Goal: Transaction & Acquisition: Purchase product/service

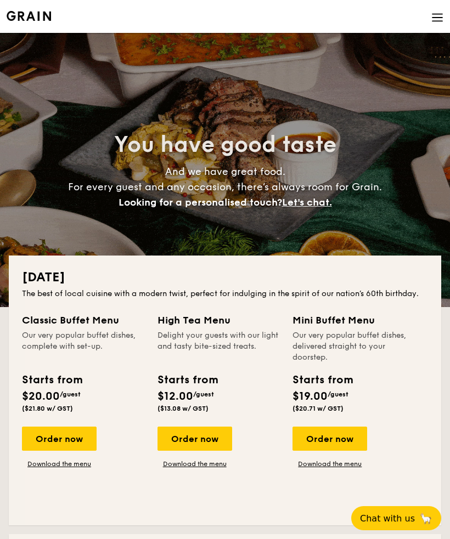
click at [343, 435] on div "Order now" at bounding box center [329, 439] width 75 height 24
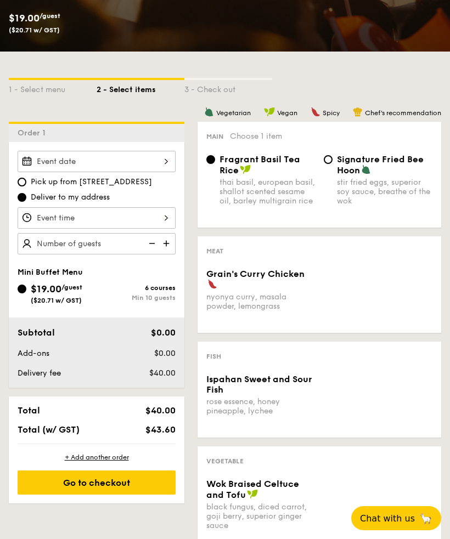
scroll to position [186, 0]
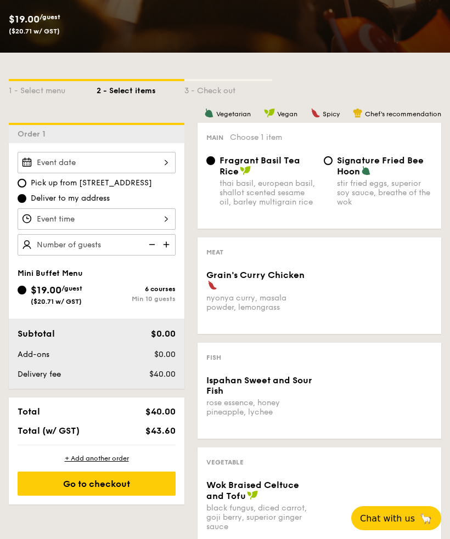
click at [168, 240] on img at bounding box center [167, 244] width 16 height 21
type input "10 guests"
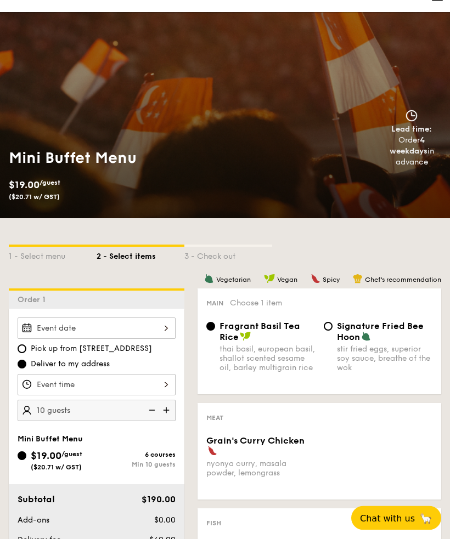
scroll to position [0, 0]
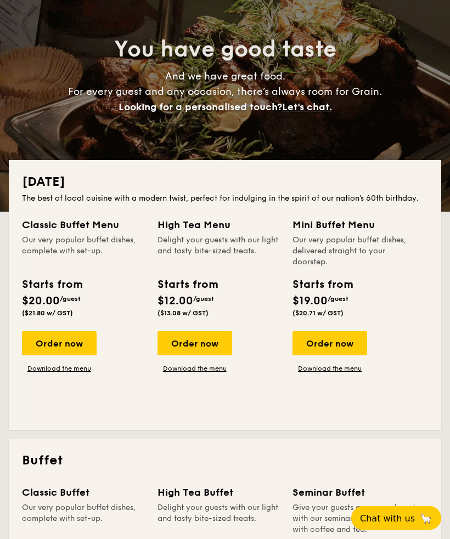
scroll to position [96, 0]
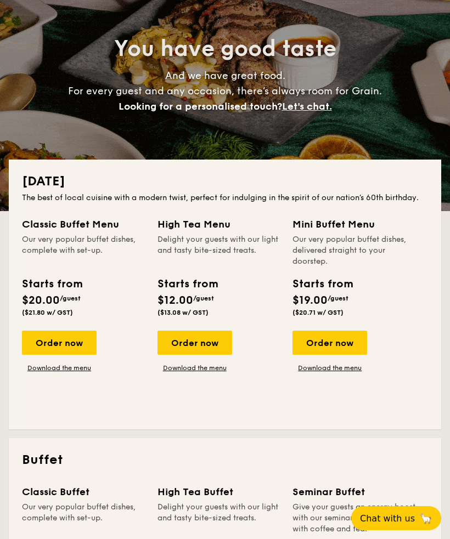
click at [349, 371] on link "Download the menu" at bounding box center [329, 367] width 75 height 9
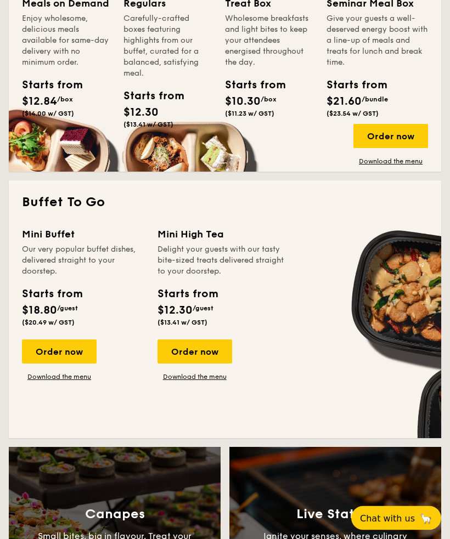
scroll to position [863, 0]
click at [44, 351] on div "Order now" at bounding box center [59, 351] width 75 height 24
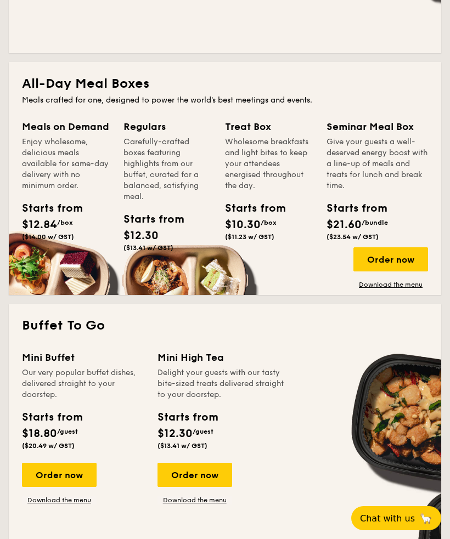
scroll to position [739, 0]
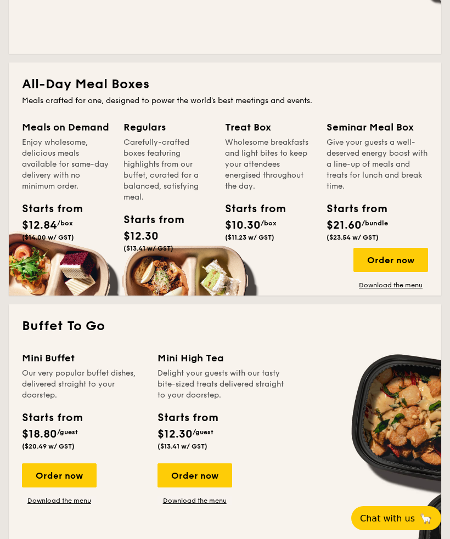
click at [410, 261] on div "Order now" at bounding box center [390, 260] width 75 height 24
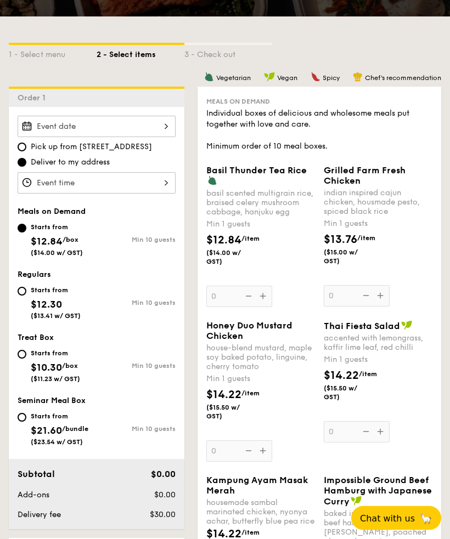
click at [384, 443] on div "Thai Fiesta Salad accented with lemongrass, kaffir lime leaf, red chilli Min 1 …" at bounding box center [377, 382] width 109 height 122
click at [384, 443] on input "0" at bounding box center [356, 432] width 66 height 21
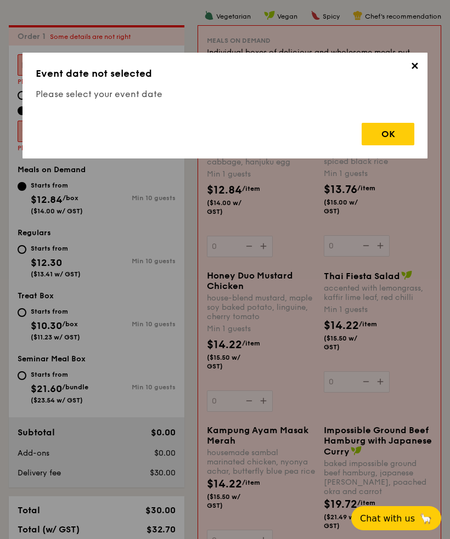
scroll to position [293, 0]
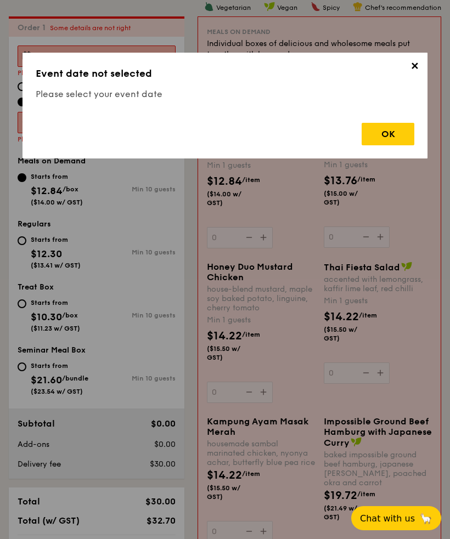
click at [390, 132] on div "OK" at bounding box center [387, 134] width 53 height 22
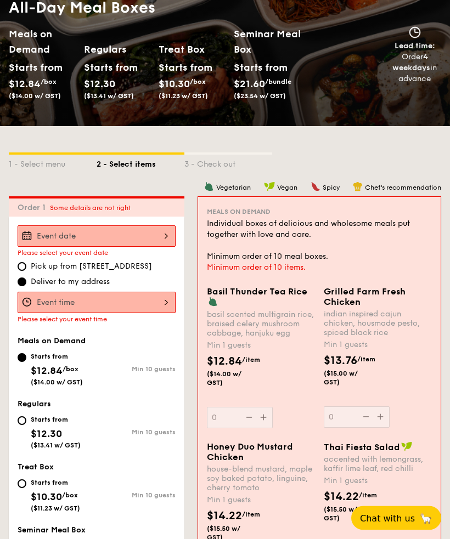
scroll to position [0, 0]
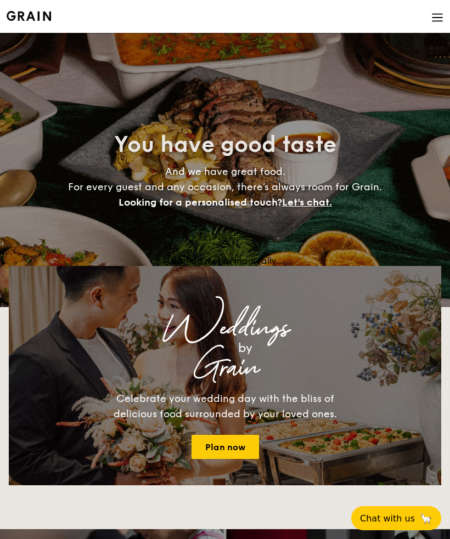
scroll to position [739, 0]
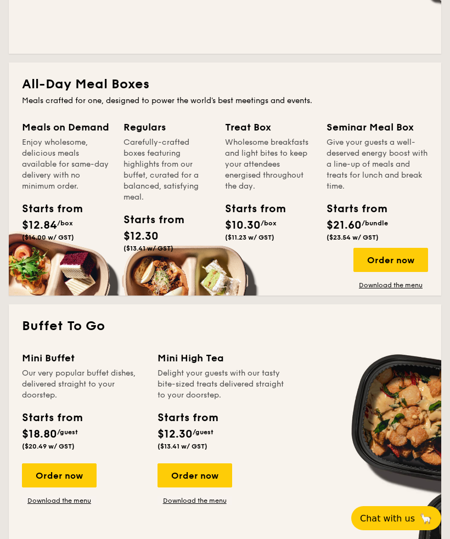
click at [78, 477] on div "Order now" at bounding box center [59, 475] width 75 height 24
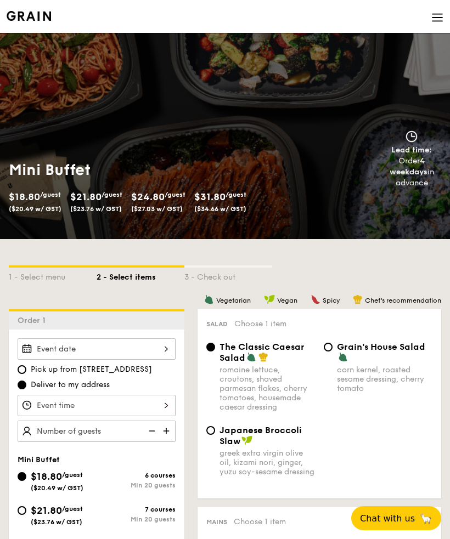
scroll to position [739, 0]
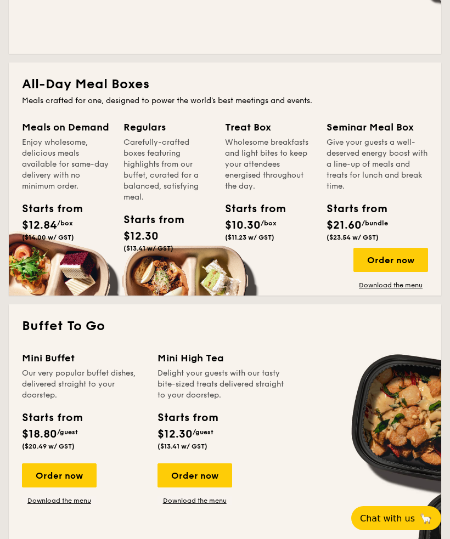
click at [67, 499] on link "Download the menu" at bounding box center [59, 500] width 75 height 9
click at [73, 475] on div "Order now" at bounding box center [59, 475] width 75 height 24
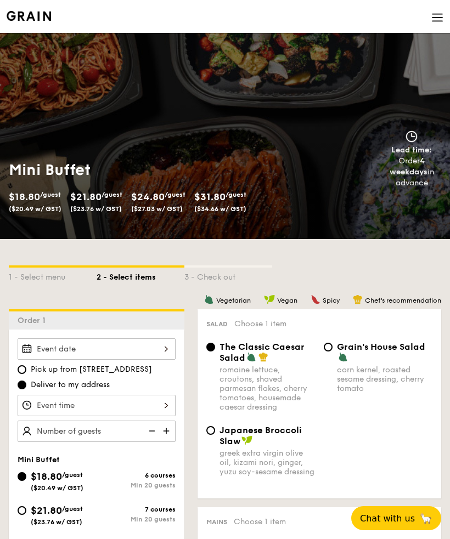
click at [165, 350] on div at bounding box center [97, 348] width 158 height 21
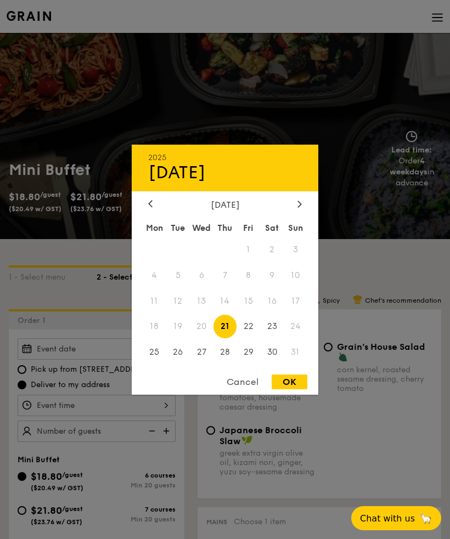
click at [274, 364] on span "30" at bounding box center [272, 352] width 24 height 24
click at [289, 389] on div "OK" at bounding box center [289, 381] width 36 height 15
type input "Aug 30, 2025"
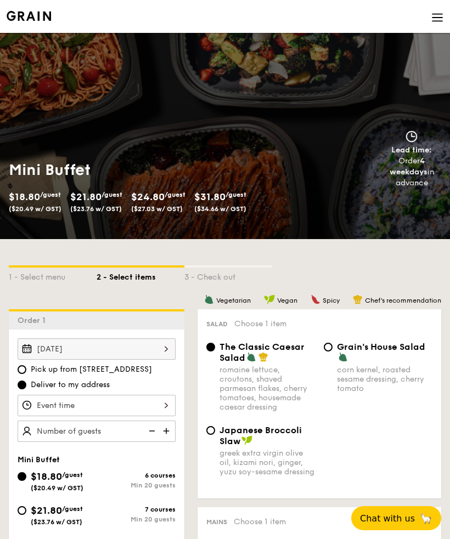
click at [158, 350] on div "Aug 30, 2025" at bounding box center [97, 348] width 158 height 21
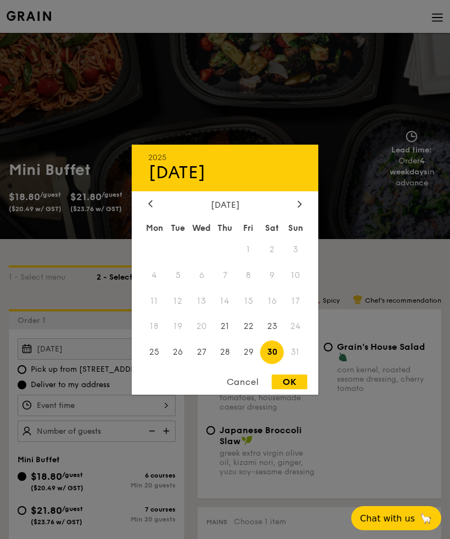
click at [286, 389] on div "OK" at bounding box center [289, 381] width 36 height 15
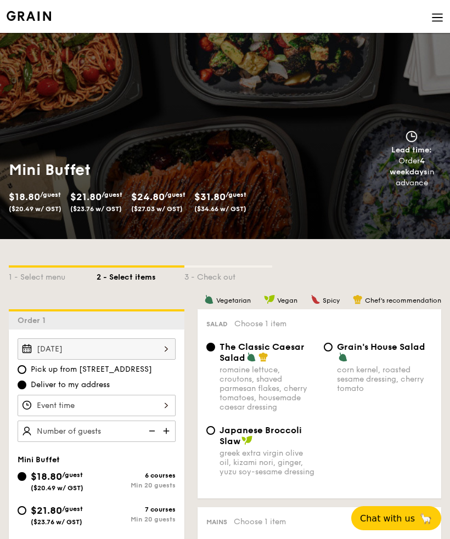
click at [160, 403] on div at bounding box center [97, 405] width 158 height 21
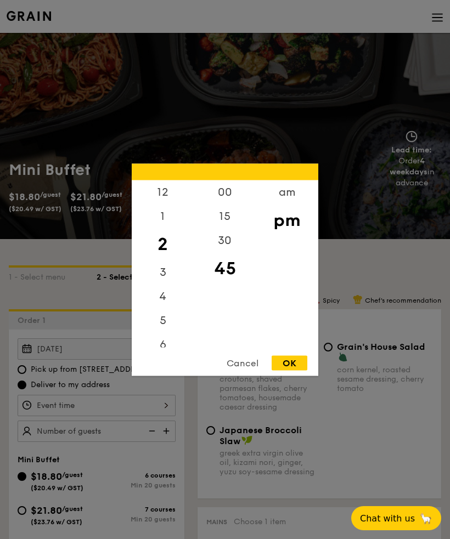
click at [167, 200] on div "12" at bounding box center [163, 192] width 62 height 24
click at [223, 197] on div "00" at bounding box center [225, 192] width 62 height 24
click at [294, 357] on div "OK" at bounding box center [289, 362] width 36 height 15
type input "12:00PM"
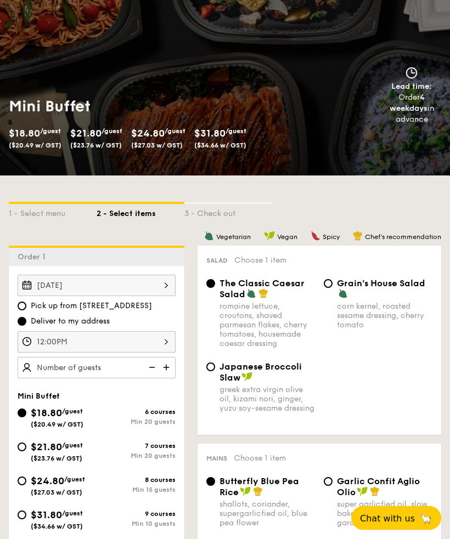
scroll to position [63, 0]
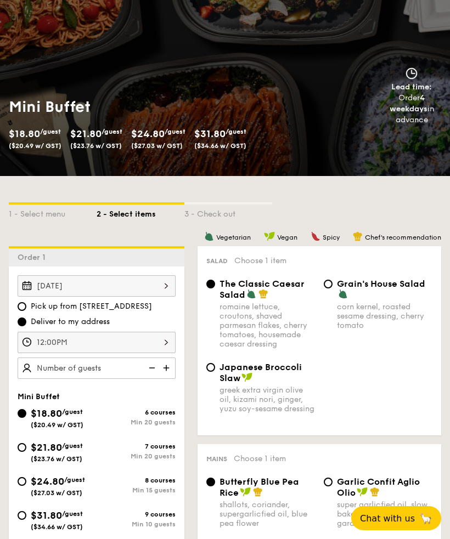
click at [36, 483] on span "$24.80" at bounding box center [47, 481] width 33 height 12
click at [26, 483] on input "$24.80 /guest ($27.03 w/ GST) 8 courses Min 15 guests" at bounding box center [22, 481] width 9 height 9
radio input "true"
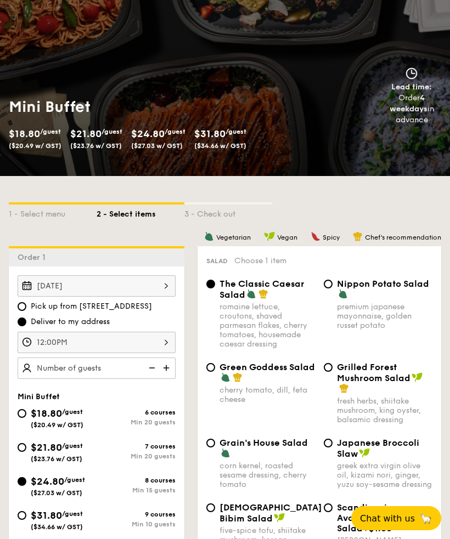
radio input "true"
click at [26, 518] on input "$31.80 /guest ($34.66 w/ GST) 9 courses Min 10 guests" at bounding box center [22, 515] width 9 height 9
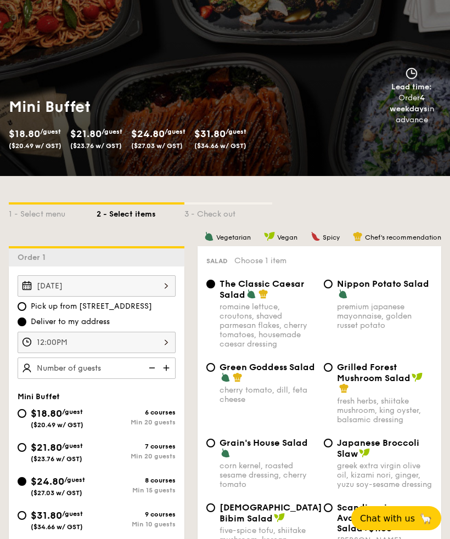
radio input "true"
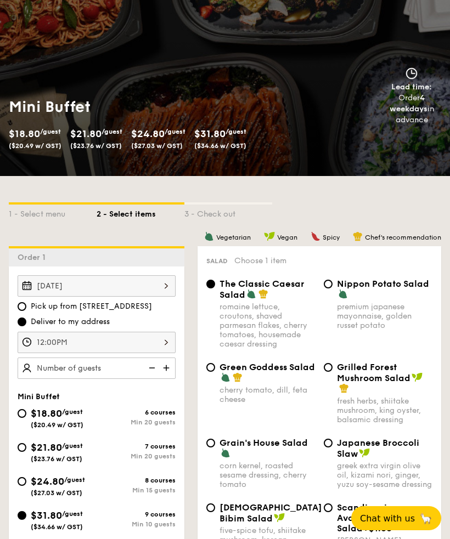
radio input "true"
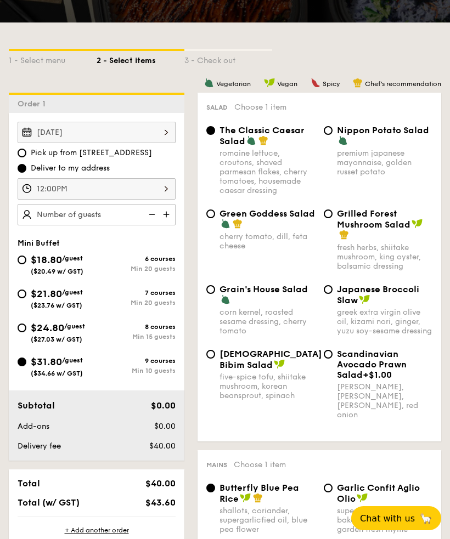
scroll to position [218, 0]
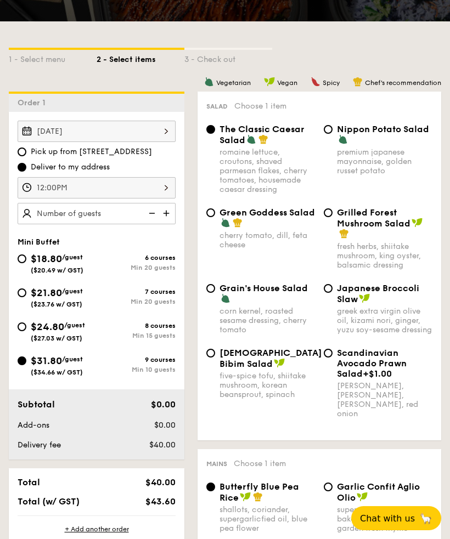
click at [329, 129] on input "Nippon Potato Salad premium japanese mayonnaise, golden russet potato" at bounding box center [327, 129] width 9 height 9
radio input "true"
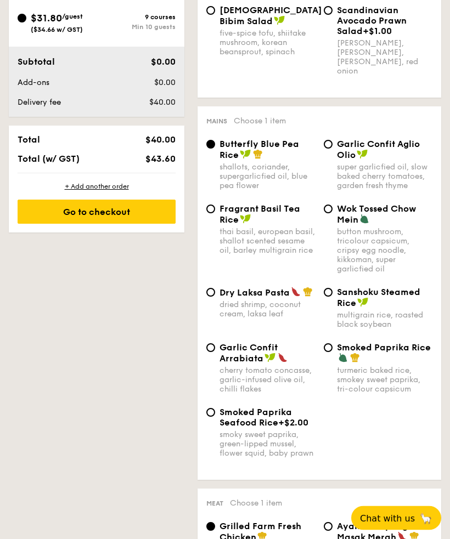
scroll to position [566, 0]
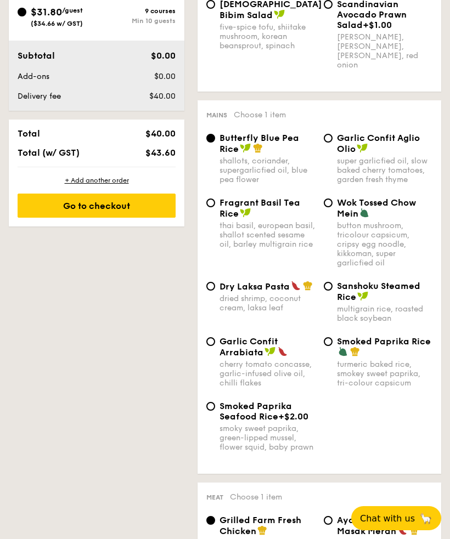
click at [332, 143] on input "Garlic Confit Aglio Olio super garlicfied oil, slow baked cherry tomatoes, gard…" at bounding box center [327, 138] width 9 height 9
radio input "true"
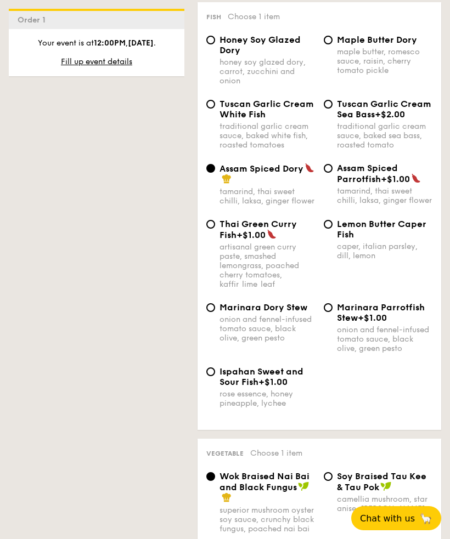
scroll to position [1439, 0]
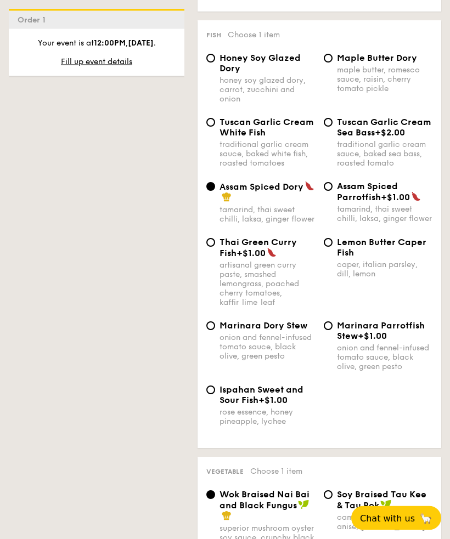
click at [214, 63] on input "Honey Soy Glazed Dory honey soy glazed dory, carrot, zucchini and onion" at bounding box center [210, 58] width 9 height 9
radio input "true"
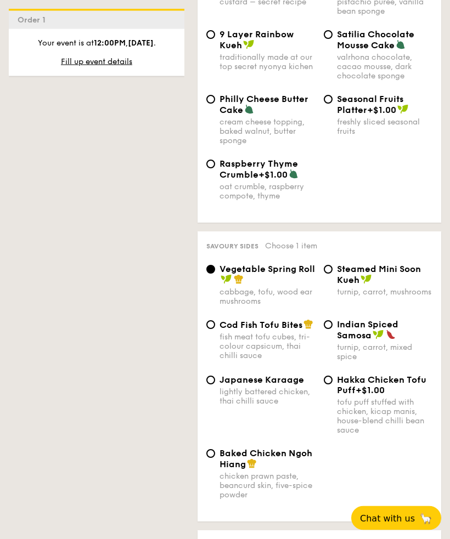
scroll to position [2389, 0]
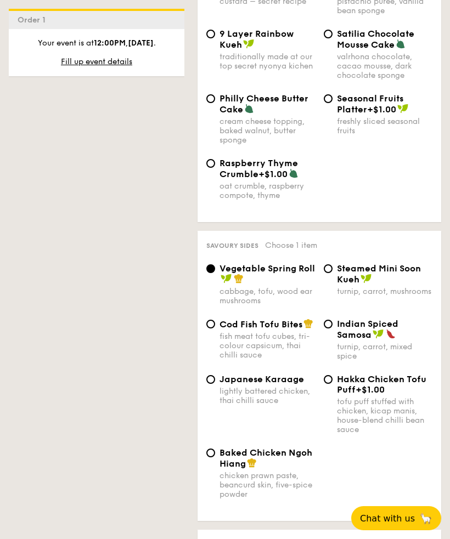
click at [220, 329] on span "Cod Fish Tofu Bites" at bounding box center [260, 324] width 83 height 10
click at [215, 328] on input "Cod Fish Tofu Bites fish meat tofu cubes, tri-colour capsicum, thai chilli sauce" at bounding box center [210, 324] width 9 height 9
radio input "true"
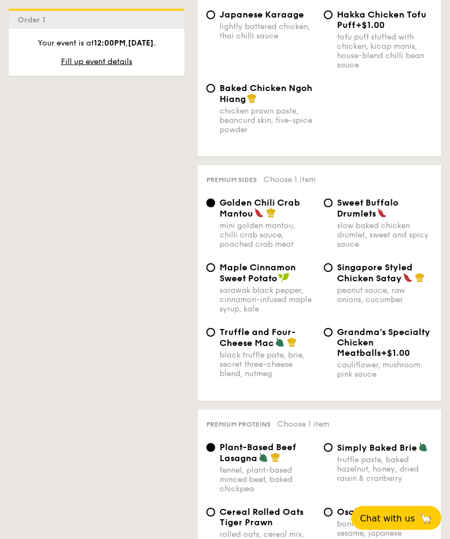
scroll to position [2755, 0]
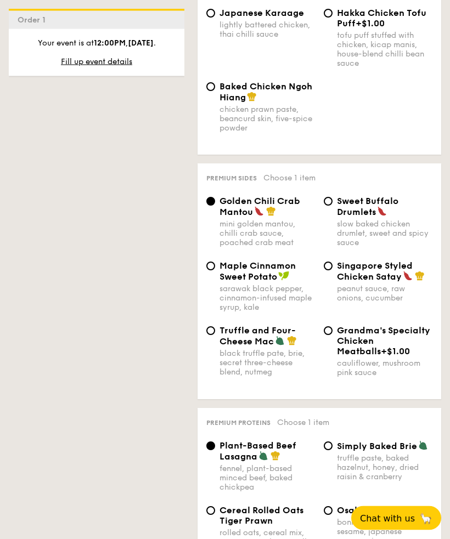
click at [328, 271] on input "Singapore Styled Chicken Satay peanut sauce, raw onions, cucumber" at bounding box center [327, 266] width 9 height 9
radio input "true"
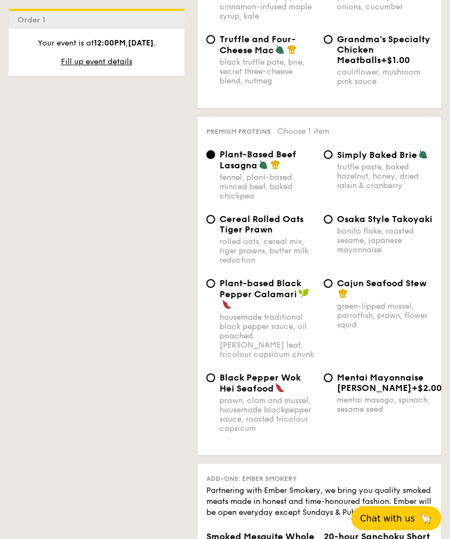
scroll to position [3050, 0]
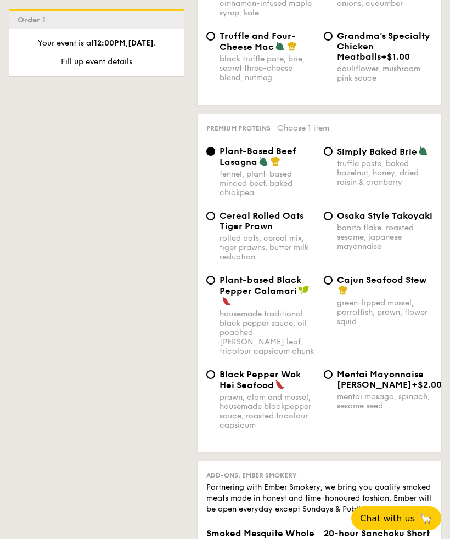
click at [333, 326] on div "Cajun Seafood Stew green-lipped mussel, parrotfish, prawn, flower squid" at bounding box center [377, 301] width 117 height 52
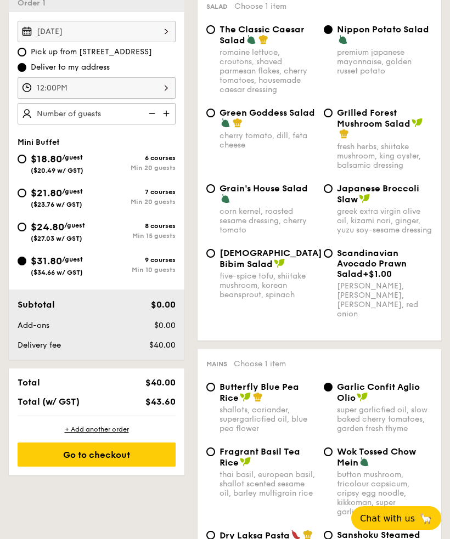
scroll to position [322, 0]
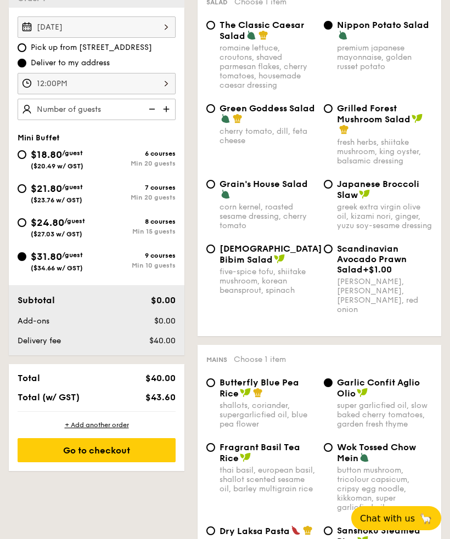
click at [174, 107] on img at bounding box center [167, 109] width 16 height 21
click at [166, 112] on img at bounding box center [167, 109] width 16 height 21
click at [154, 112] on img at bounding box center [151, 109] width 16 height 21
type input "10 guests"
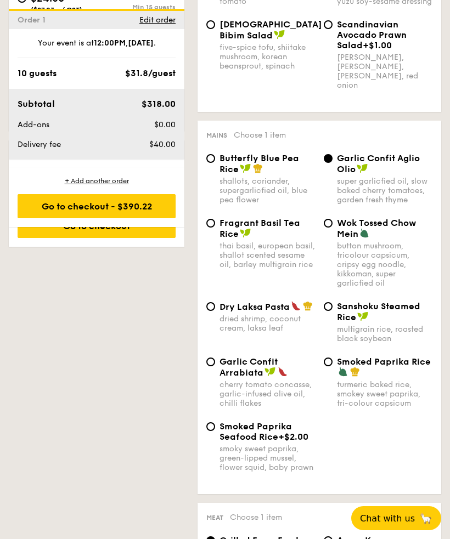
scroll to position [545, 0]
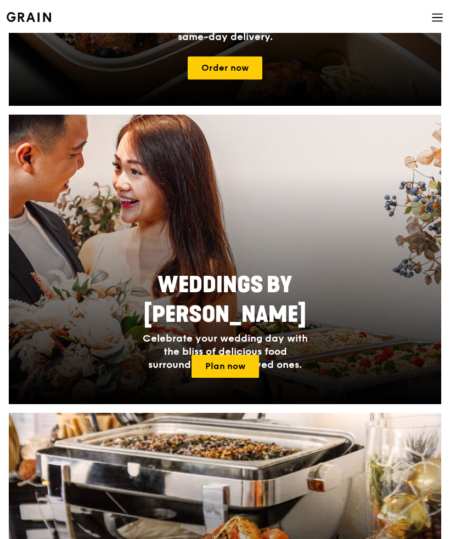
scroll to position [473, 0]
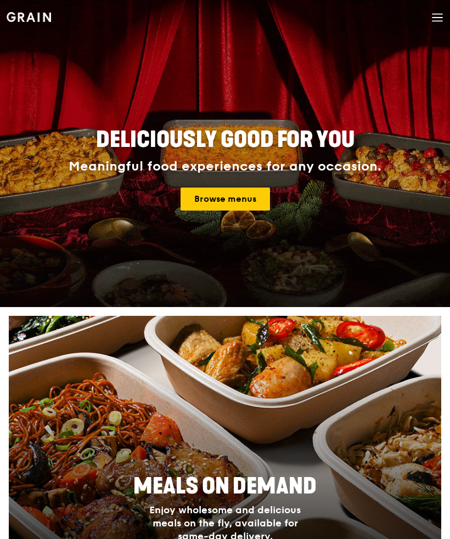
click at [321, 296] on div "Deliciously good for you Meaningful food experiences for any occasion. Browse m…" at bounding box center [224, 170] width 423 height 274
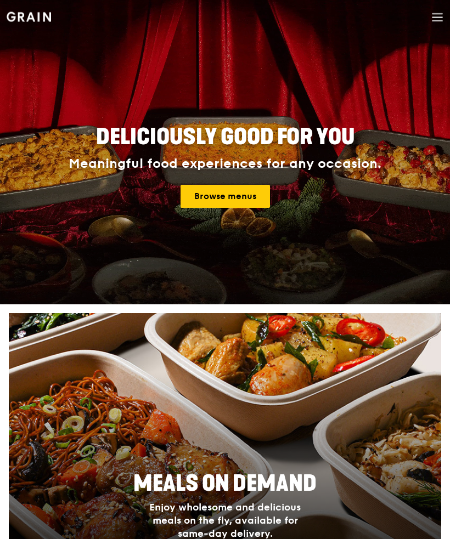
scroll to position [3, 0]
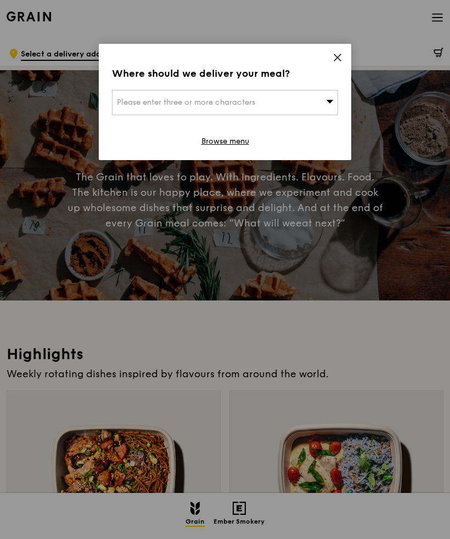
click at [290, 107] on div "Please enter three or more characters" at bounding box center [225, 102] width 226 height 25
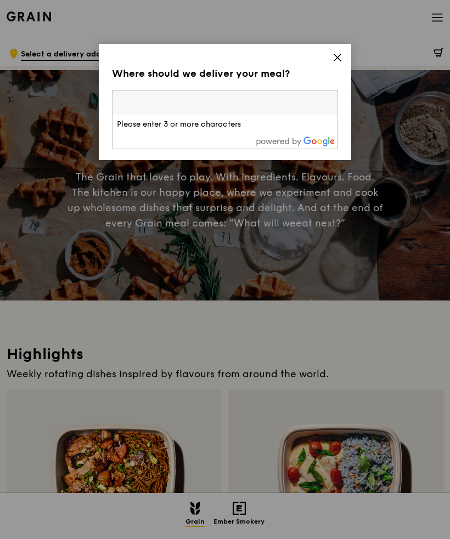
scroll to position [2, 0]
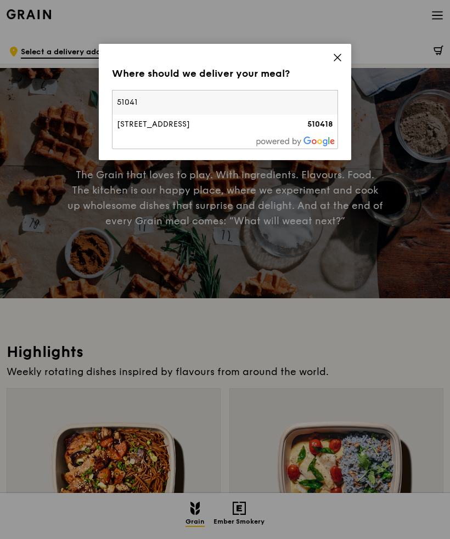
type input "510417"
click at [230, 122] on div "[STREET_ADDRESS]" at bounding box center [198, 124] width 162 height 11
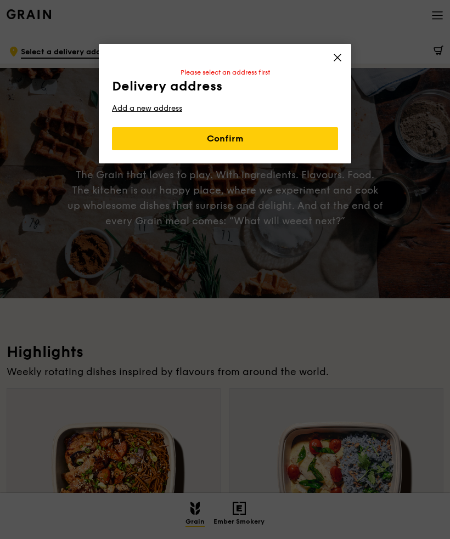
scroll to position [3, 0]
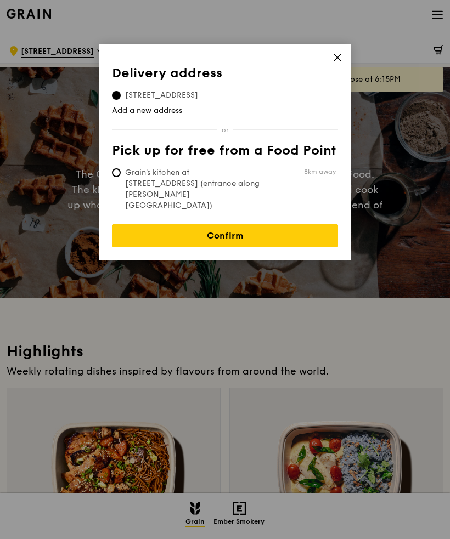
click at [312, 224] on link "Confirm" at bounding box center [225, 235] width 226 height 23
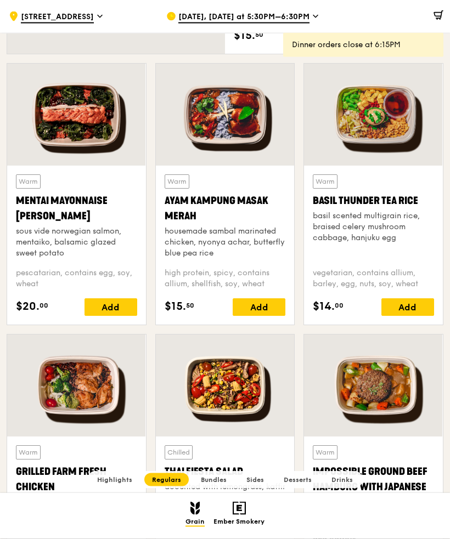
scroll to position [883, 0]
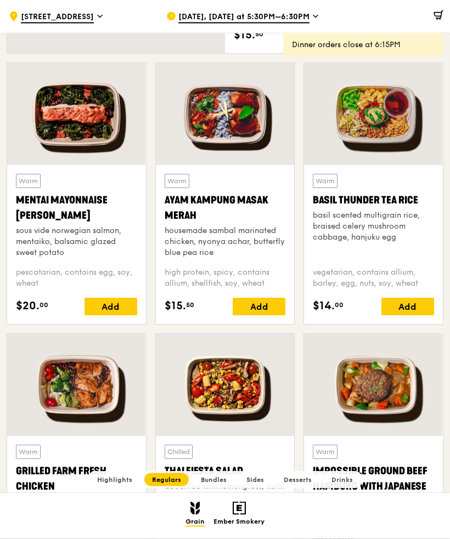
click at [247, 130] on div at bounding box center [225, 115] width 139 height 102
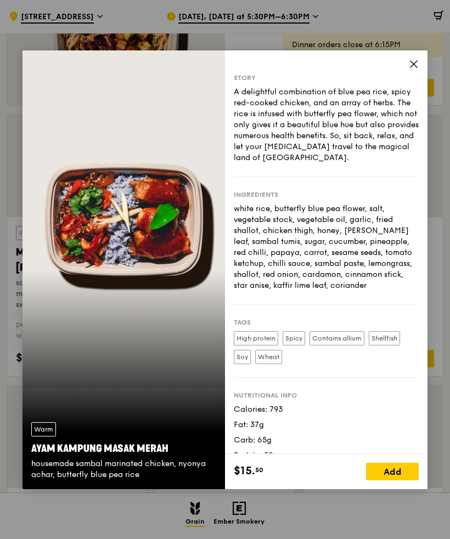
scroll to position [831, 0]
click at [415, 67] on icon at bounding box center [413, 64] width 7 height 7
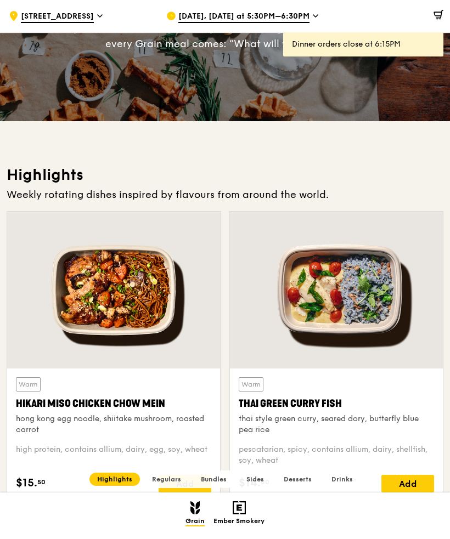
scroll to position [174, 0]
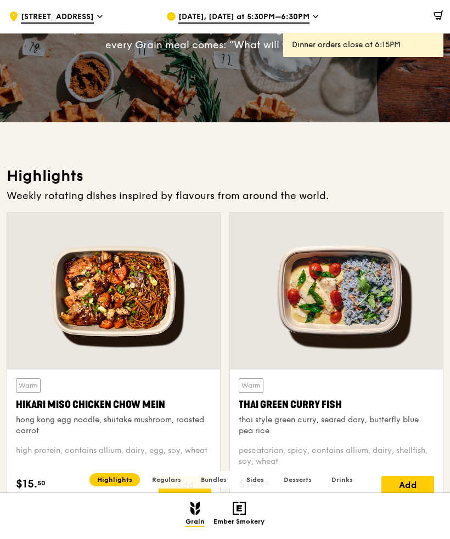
click at [416, 485] on div "Add" at bounding box center [407, 485] width 53 height 18
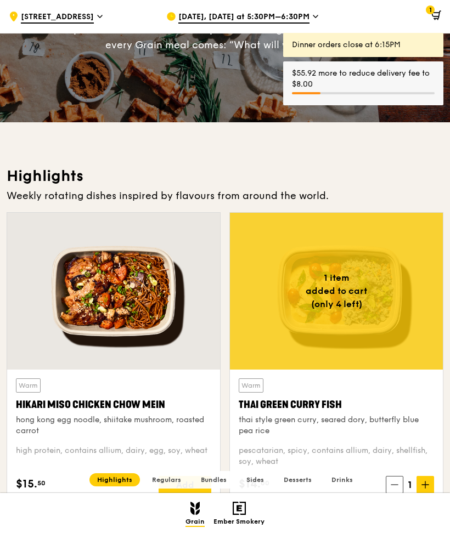
click at [427, 479] on span at bounding box center [425, 485] width 18 height 18
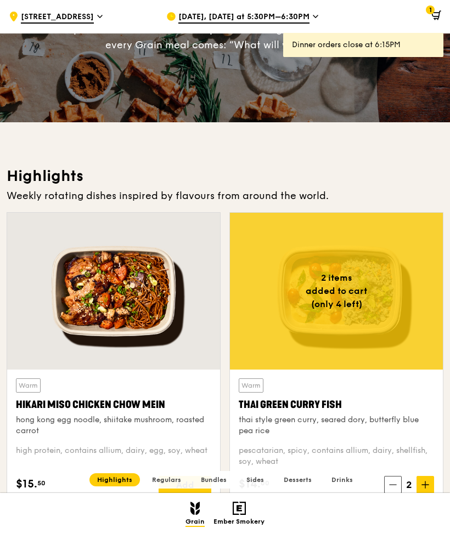
click at [426, 483] on icon at bounding box center [425, 485] width 8 height 8
click at [427, 481] on icon at bounding box center [425, 485] width 8 height 8
click at [428, 480] on span at bounding box center [425, 485] width 18 height 18
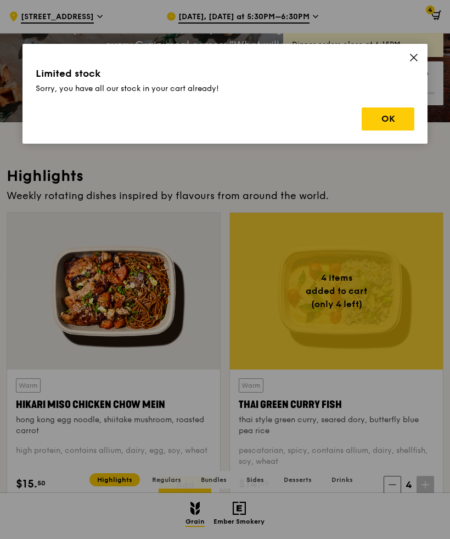
click at [400, 128] on button "OK" at bounding box center [387, 118] width 53 height 23
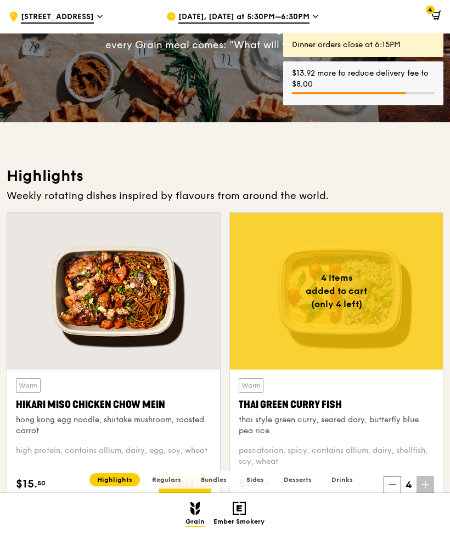
click at [196, 480] on div "Add" at bounding box center [184, 485] width 53 height 18
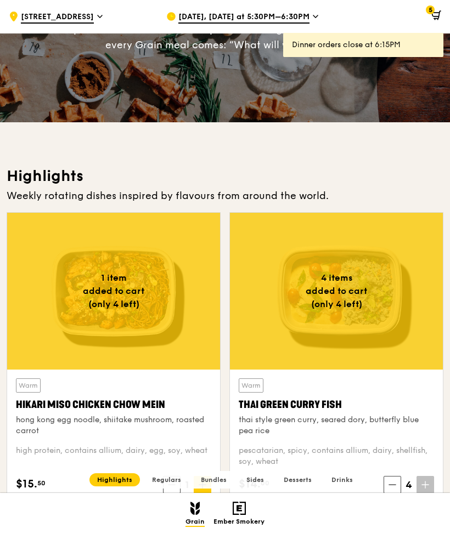
click at [165, 482] on span at bounding box center [172, 485] width 18 height 18
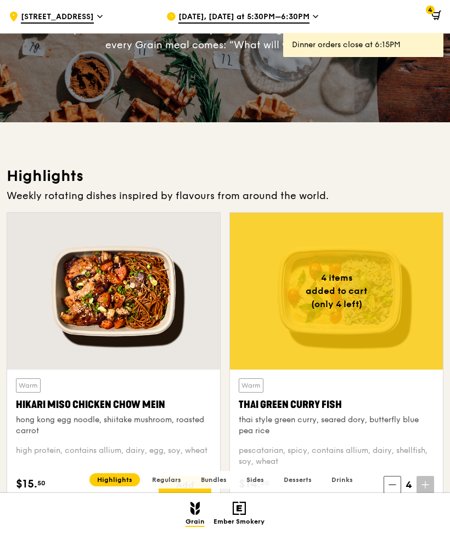
click at [200, 481] on div "Add" at bounding box center [184, 485] width 53 height 18
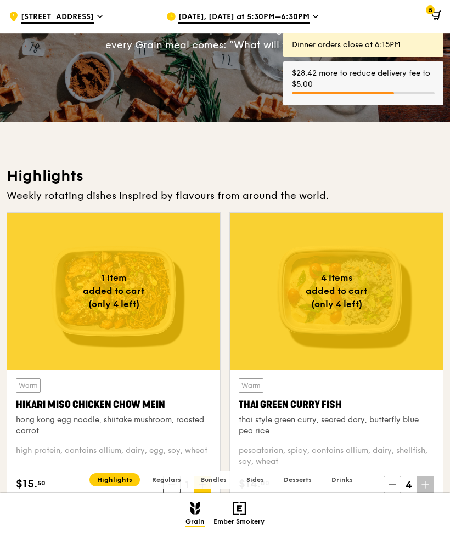
click at [436, 16] on icon at bounding box center [434, 15] width 7 height 4
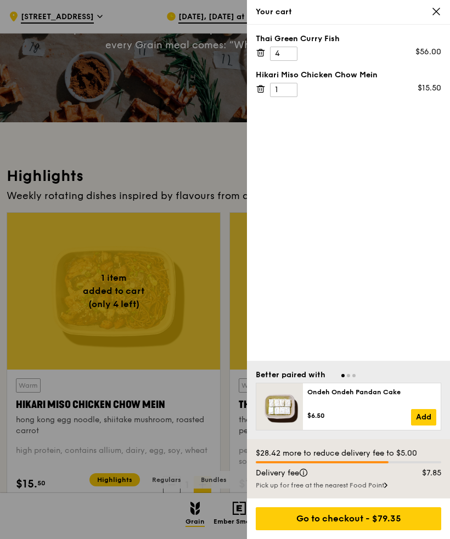
click at [437, 15] on icon at bounding box center [436, 12] width 10 height 10
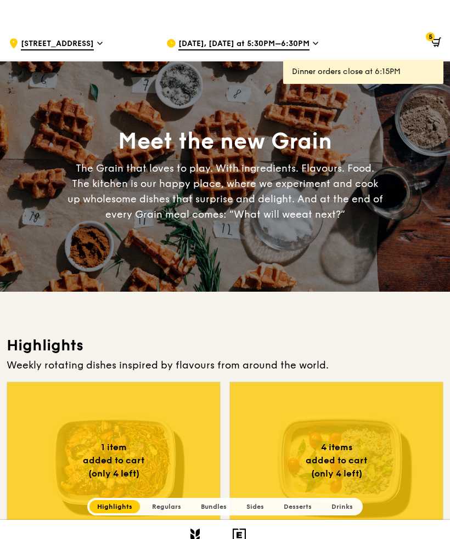
scroll to position [0, 0]
